Goal: Information Seeking & Learning: Learn about a topic

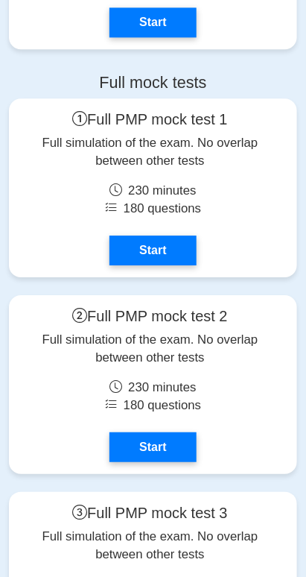
scroll to position [7743, 0]
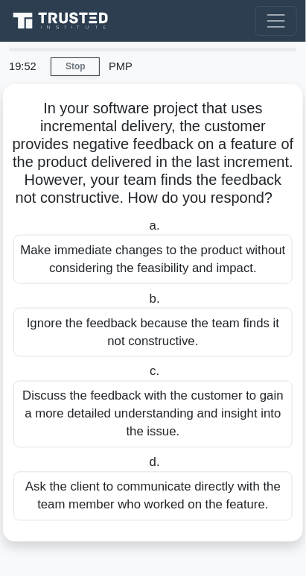
scroll to position [82, 0]
click at [192, 235] on div "Make immediate changes to the product without considering the feasibility and i…" at bounding box center [153, 259] width 280 height 49
click at [146, 222] on input "a. Make immediate changes to the product without considering the feasibility an…" at bounding box center [146, 226] width 0 height 10
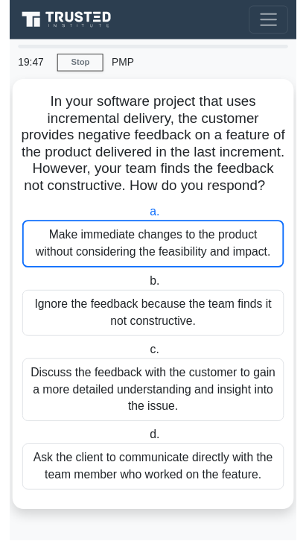
scroll to position [83, 0]
